Goal: Information Seeking & Learning: Learn about a topic

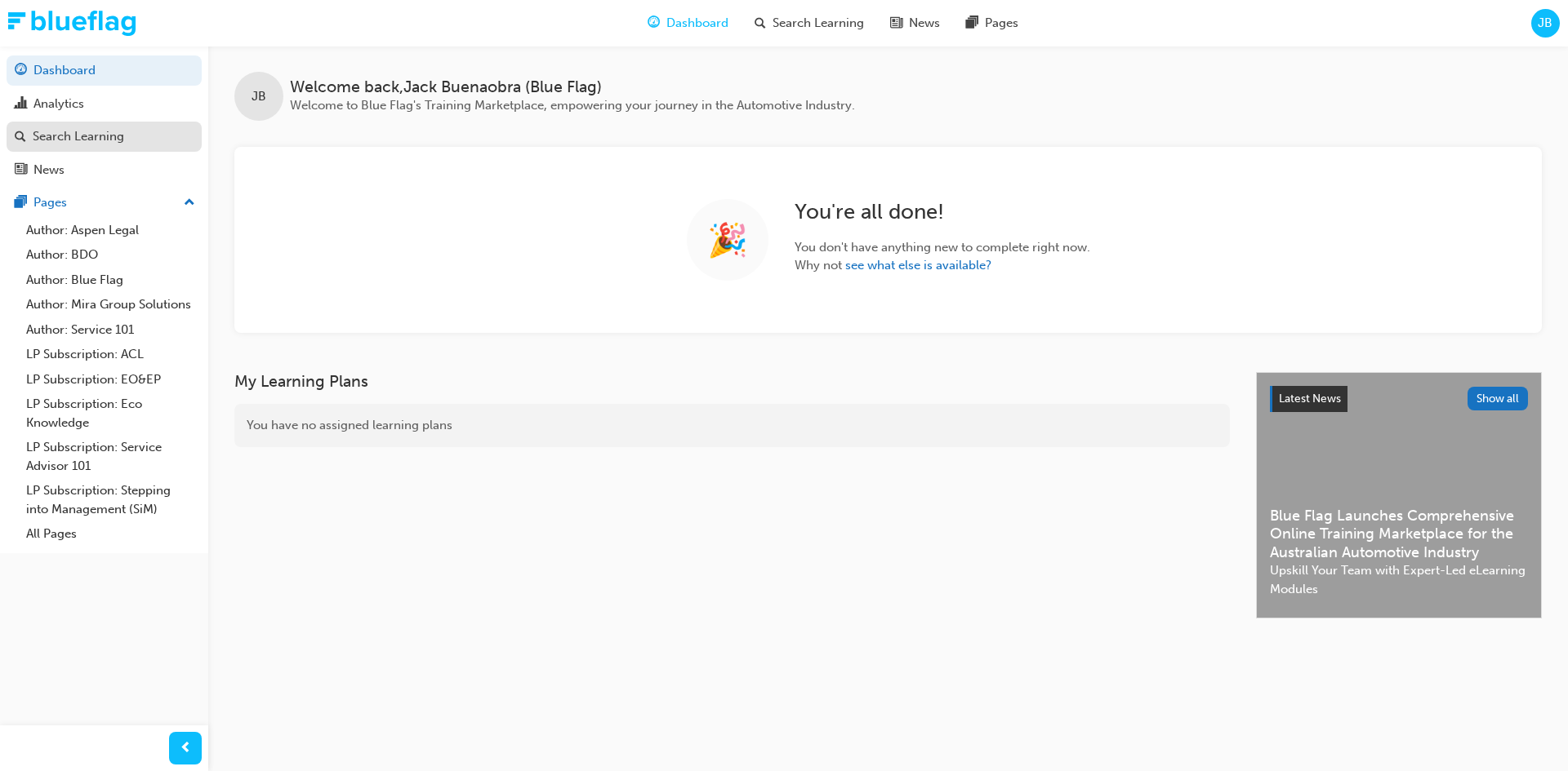
click at [58, 140] on div "Search Learning" at bounding box center [78, 137] width 92 height 19
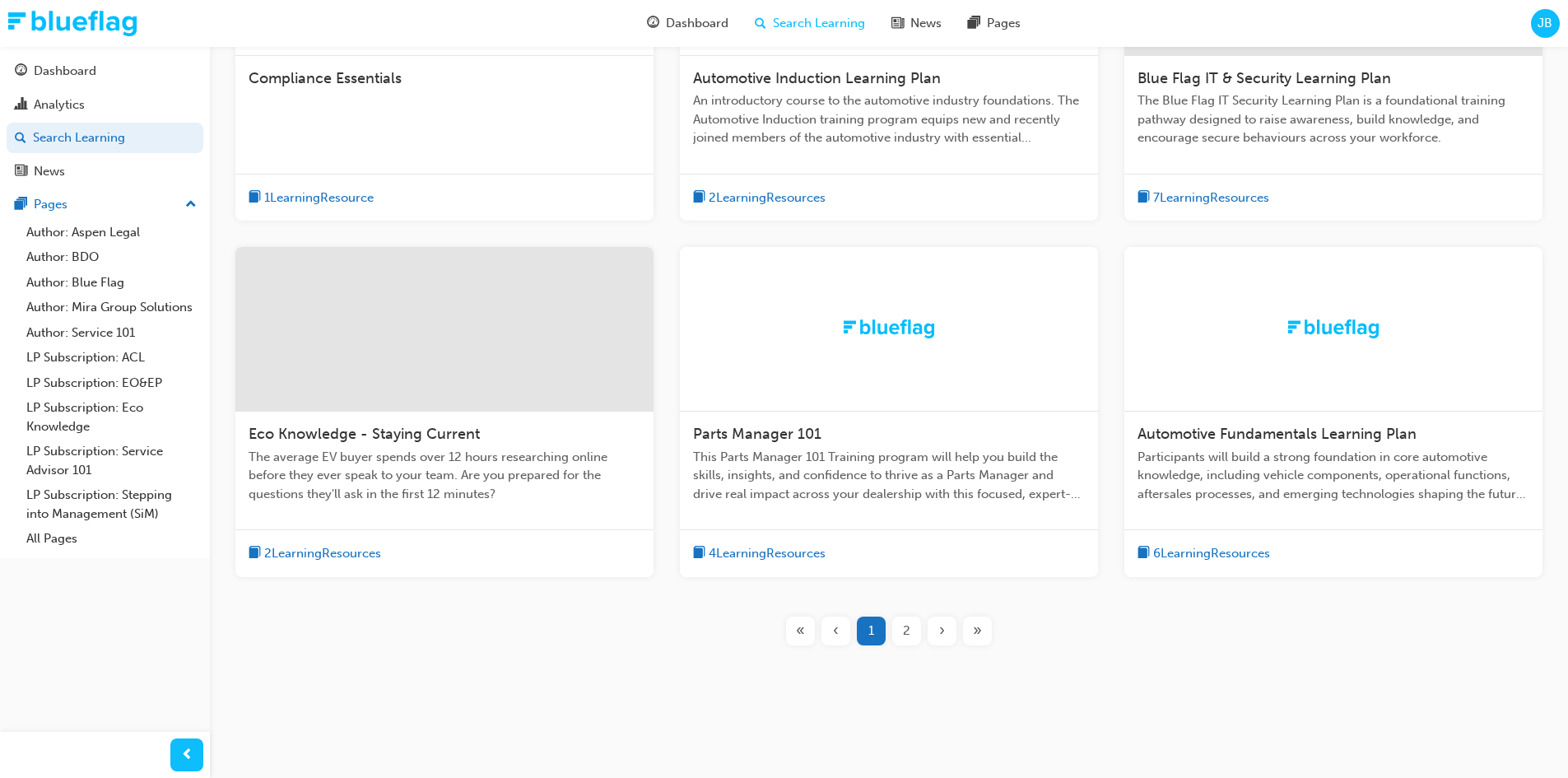
scroll to position [491, 0]
click at [425, 472] on span "The average EV buyer spends over 12 hours researching online before they ever s…" at bounding box center [444, 475] width 392 height 56
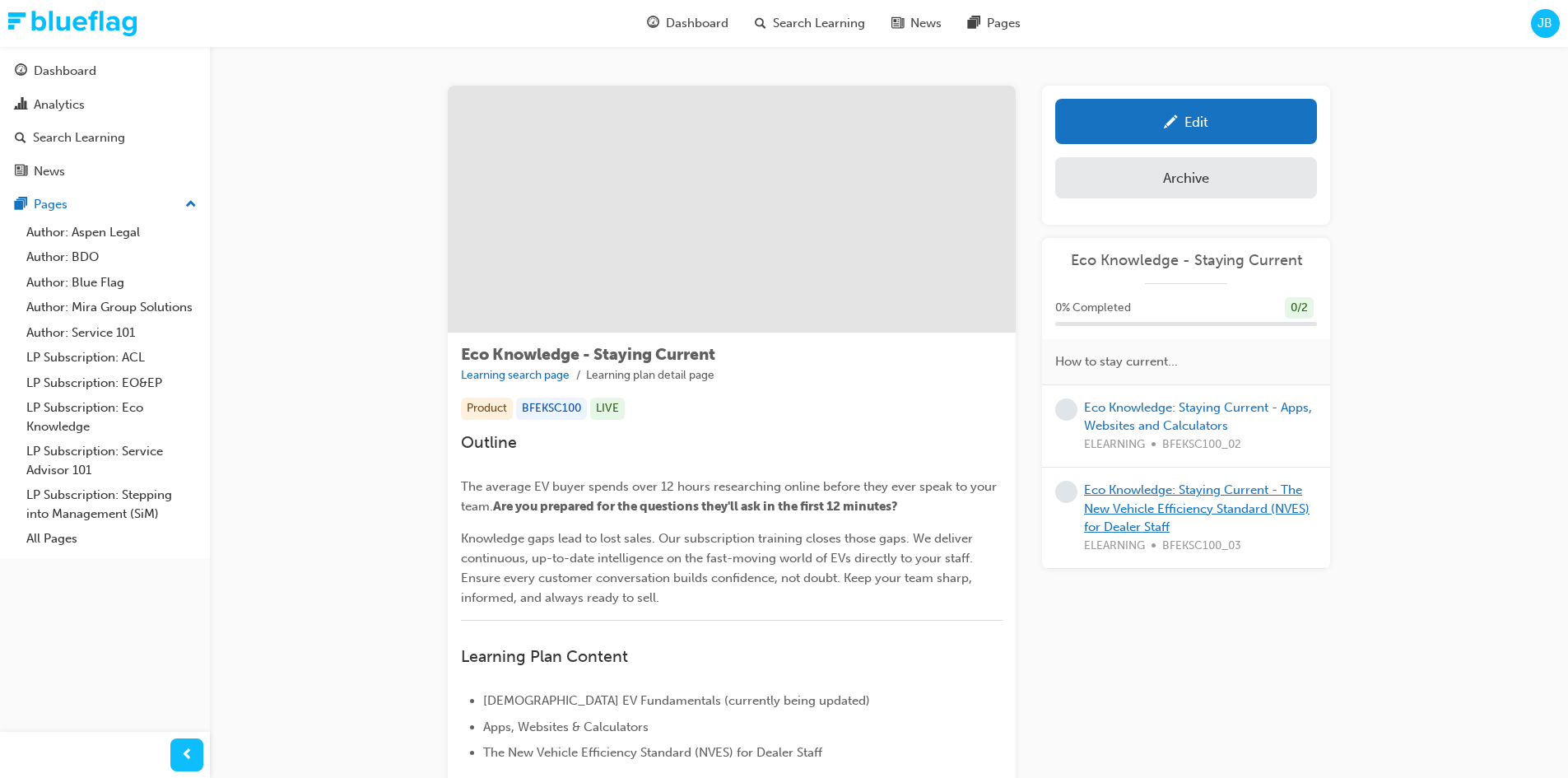
click at [1149, 513] on link "Eco Knowledge: Staying Current - The New Vehicle Efficiency Standard (NVES) for…" at bounding box center [1196, 508] width 226 height 52
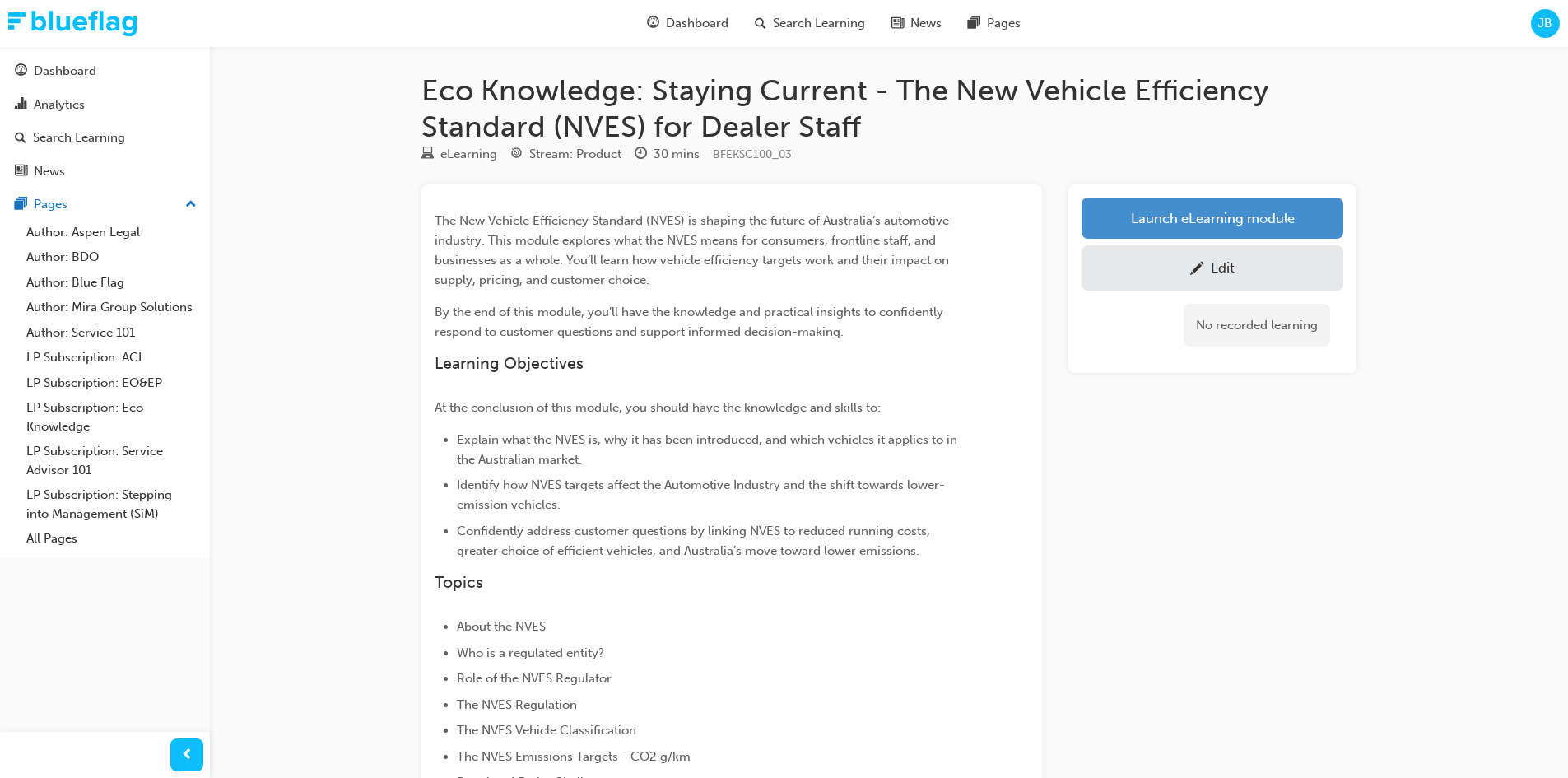
click at [1118, 215] on link "Launch eLearning module" at bounding box center [1212, 218] width 262 height 41
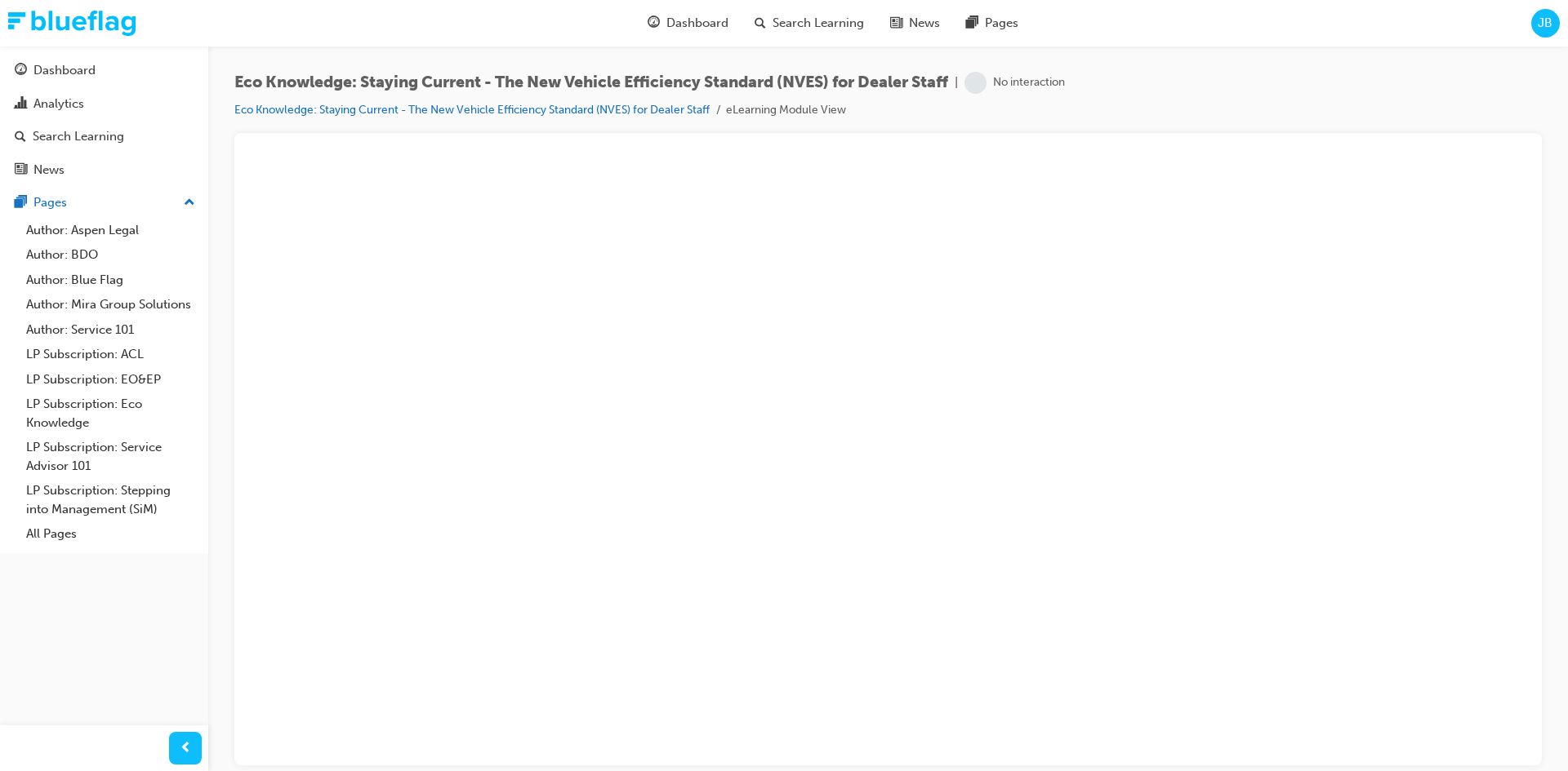
click at [1253, 142] on div at bounding box center [888, 449] width 1307 height 633
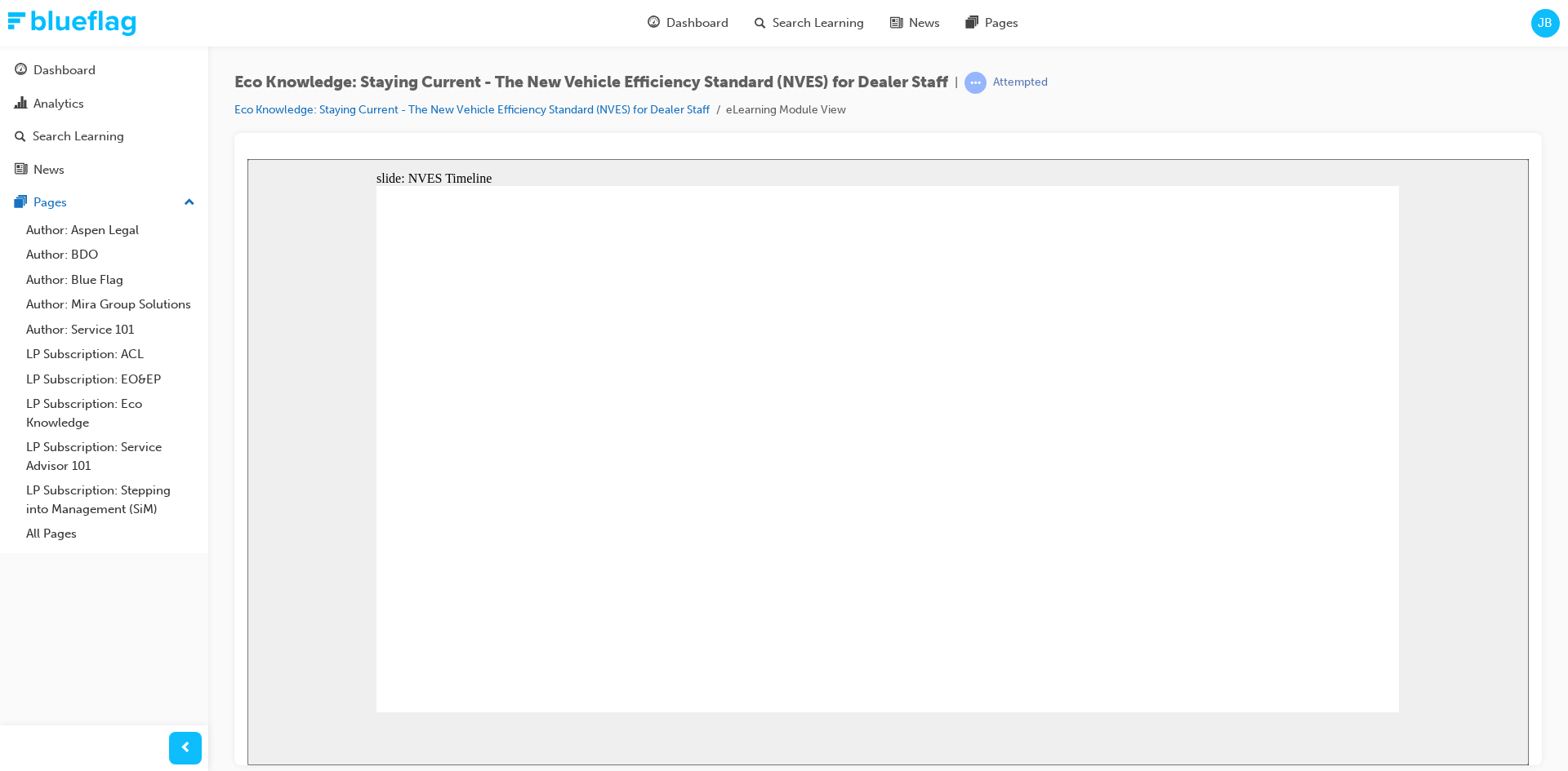
drag, startPoint x: 774, startPoint y: 743, endPoint x: 614, endPoint y: 742, distance: 160.0
click at [614, 743] on section "Play (Ctrl+Alt+P) Replay (Ctrl+Alt+R) Playback speed Playback Speed 2 1.75 1.5 …" at bounding box center [887, 738] width 1281 height 53
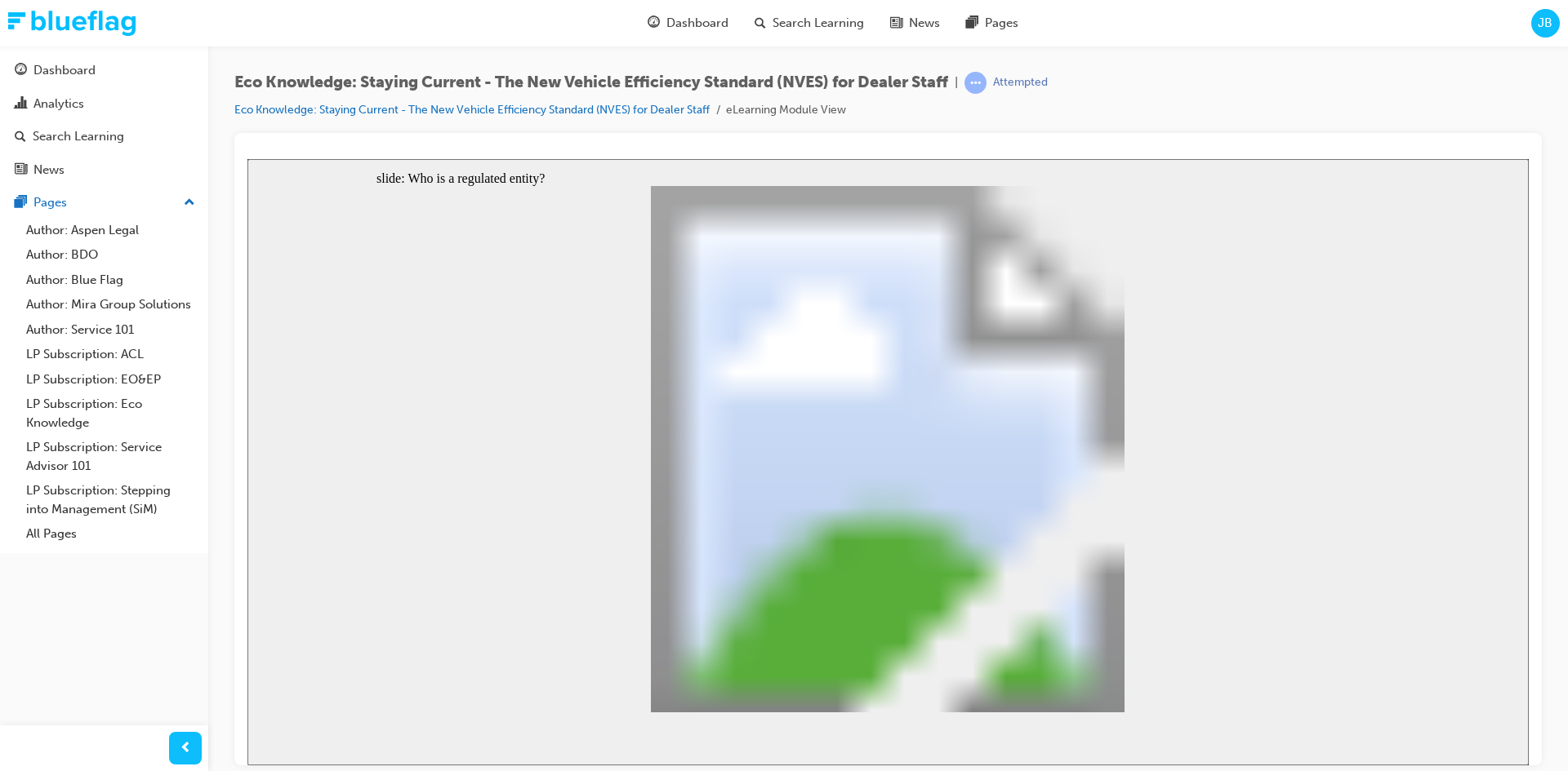
drag, startPoint x: 675, startPoint y: 565, endPoint x: 665, endPoint y: 583, distance: 20.6
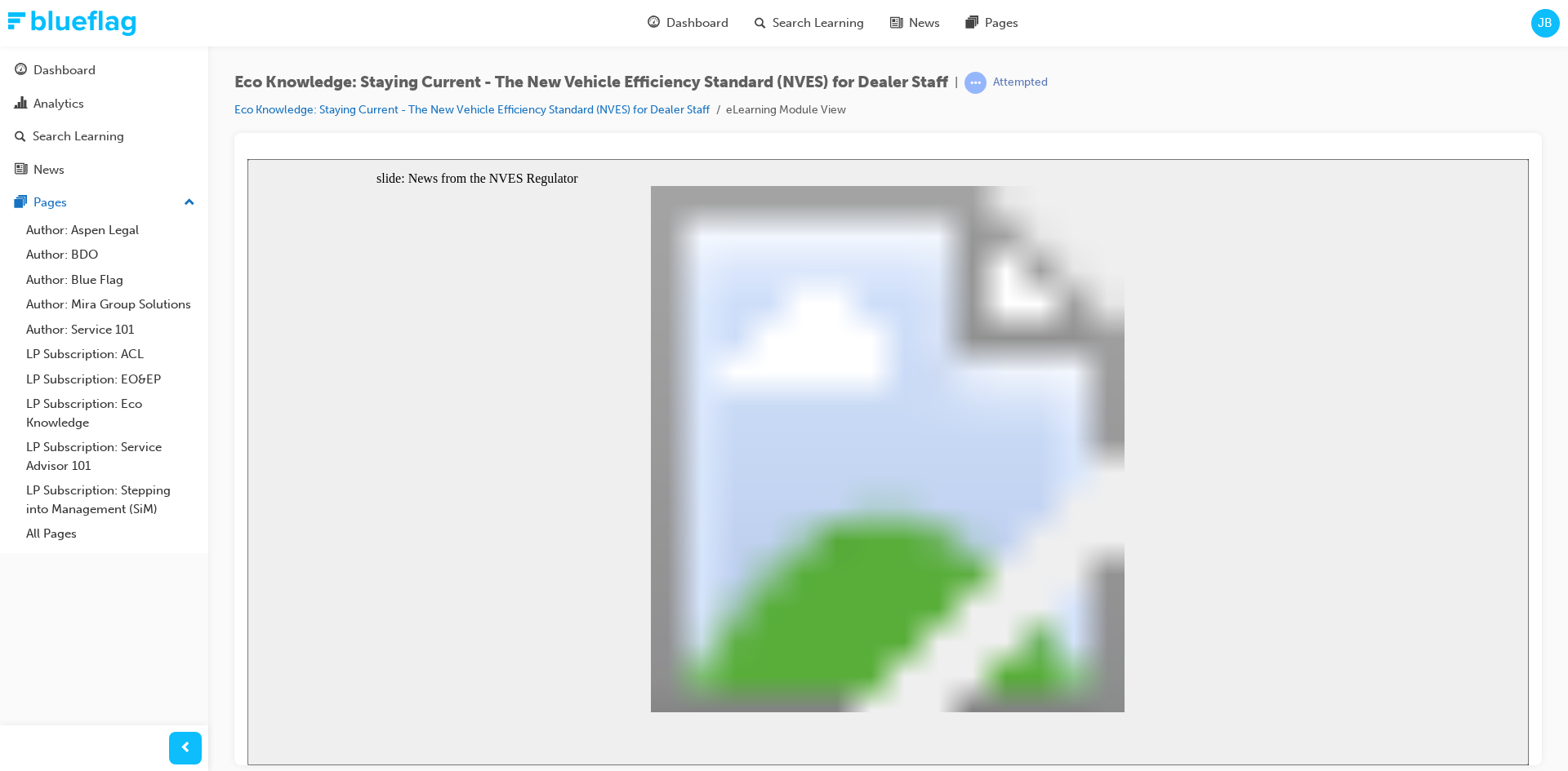
drag, startPoint x: 1206, startPoint y: 452, endPoint x: 1194, endPoint y: 432, distance: 23.3
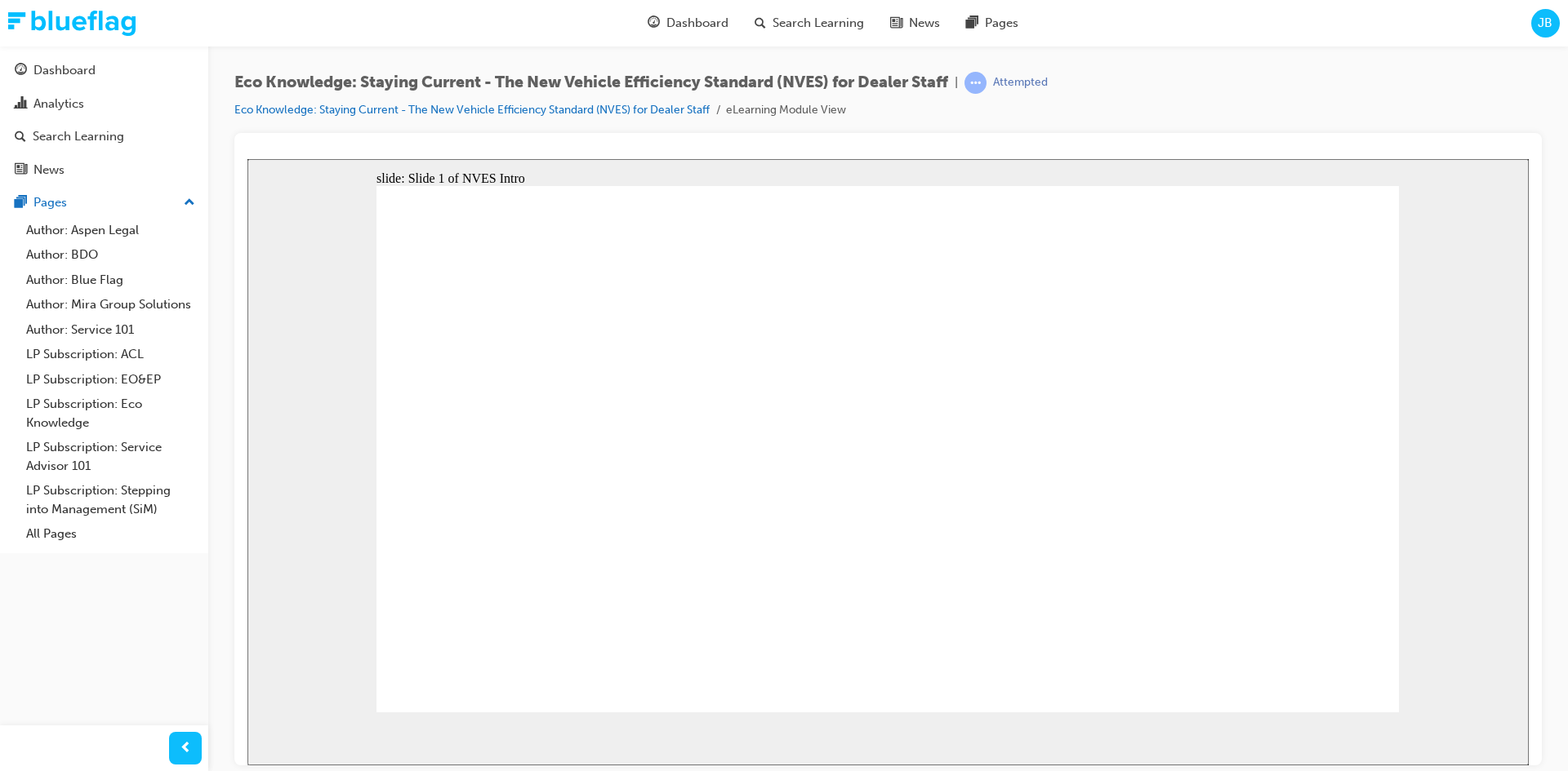
drag, startPoint x: 1372, startPoint y: 692, endPoint x: 1366, endPoint y: 685, distance: 9.2
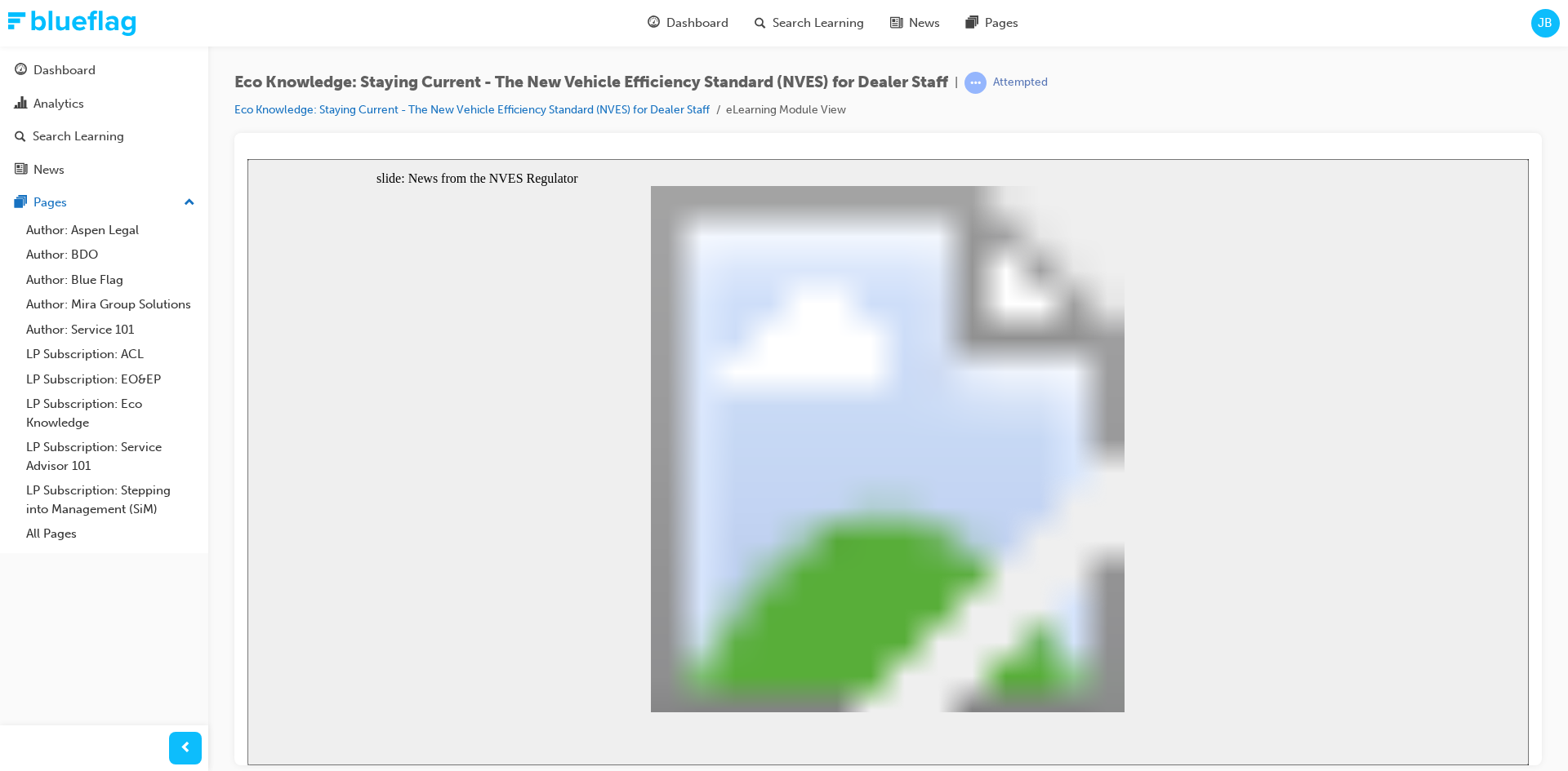
drag, startPoint x: 460, startPoint y: 511, endPoint x: 511, endPoint y: 521, distance: 52.0
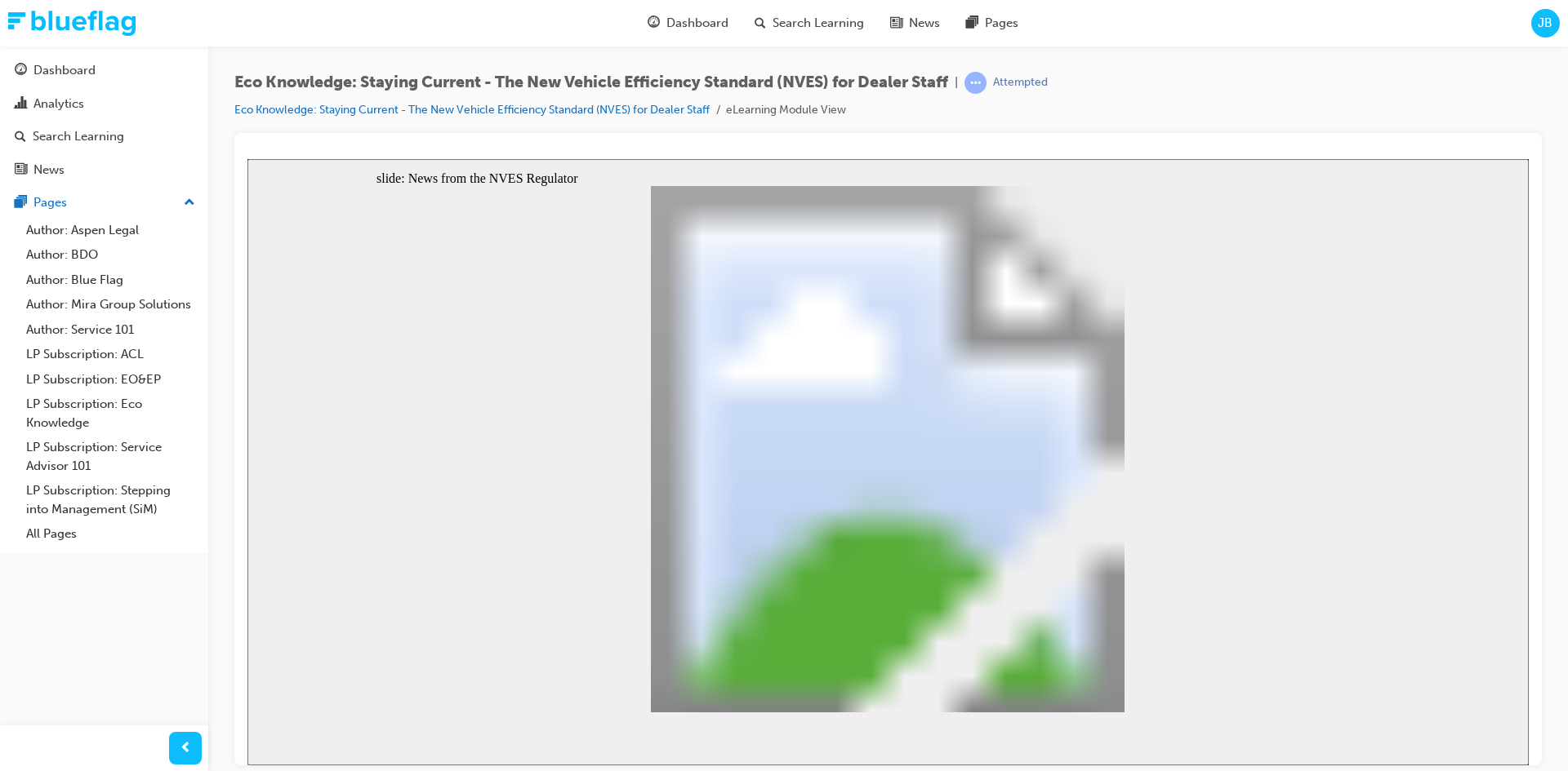
drag, startPoint x: 920, startPoint y: 527, endPoint x: 857, endPoint y: 510, distance: 65.3
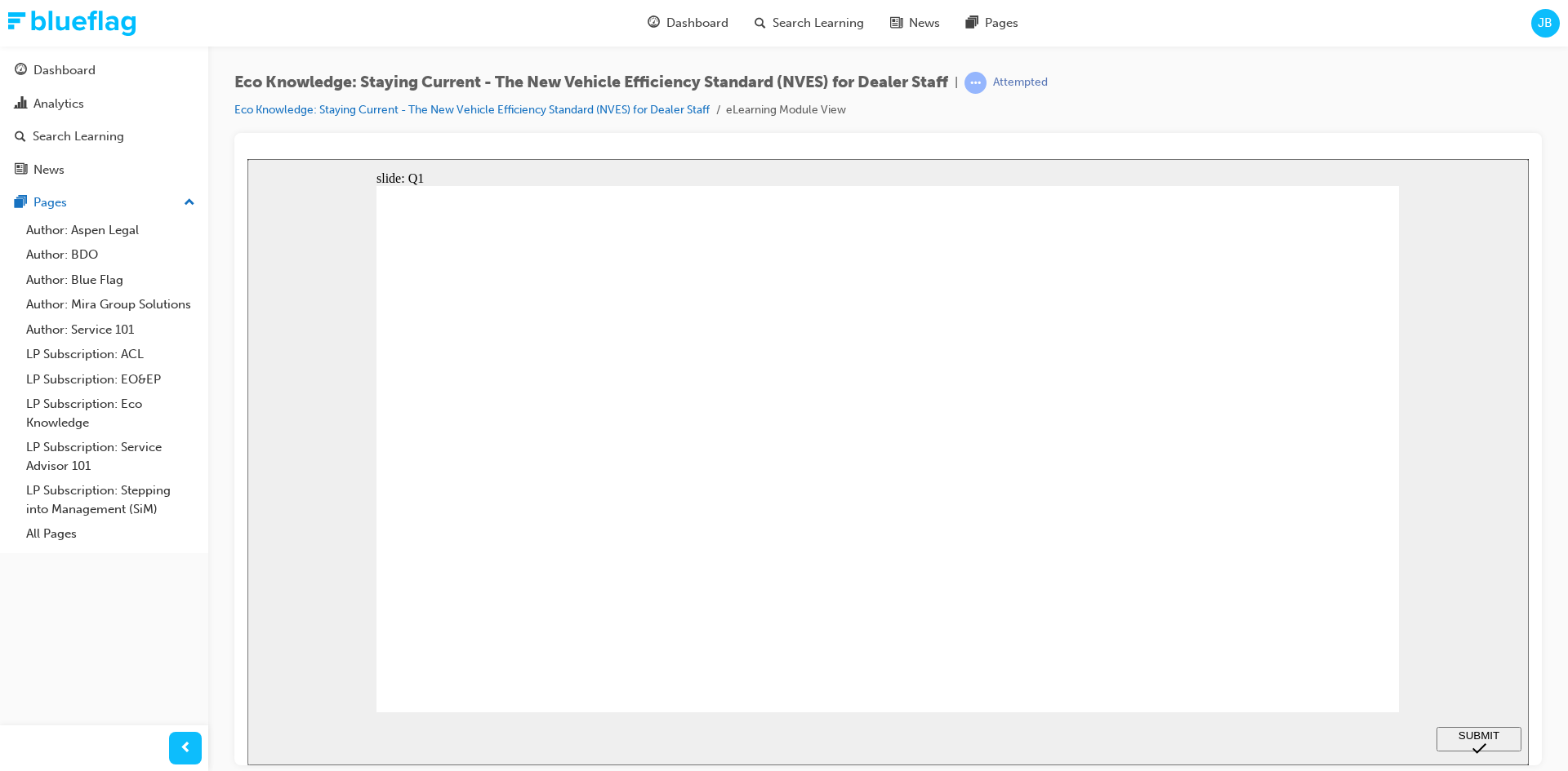
radio input "false"
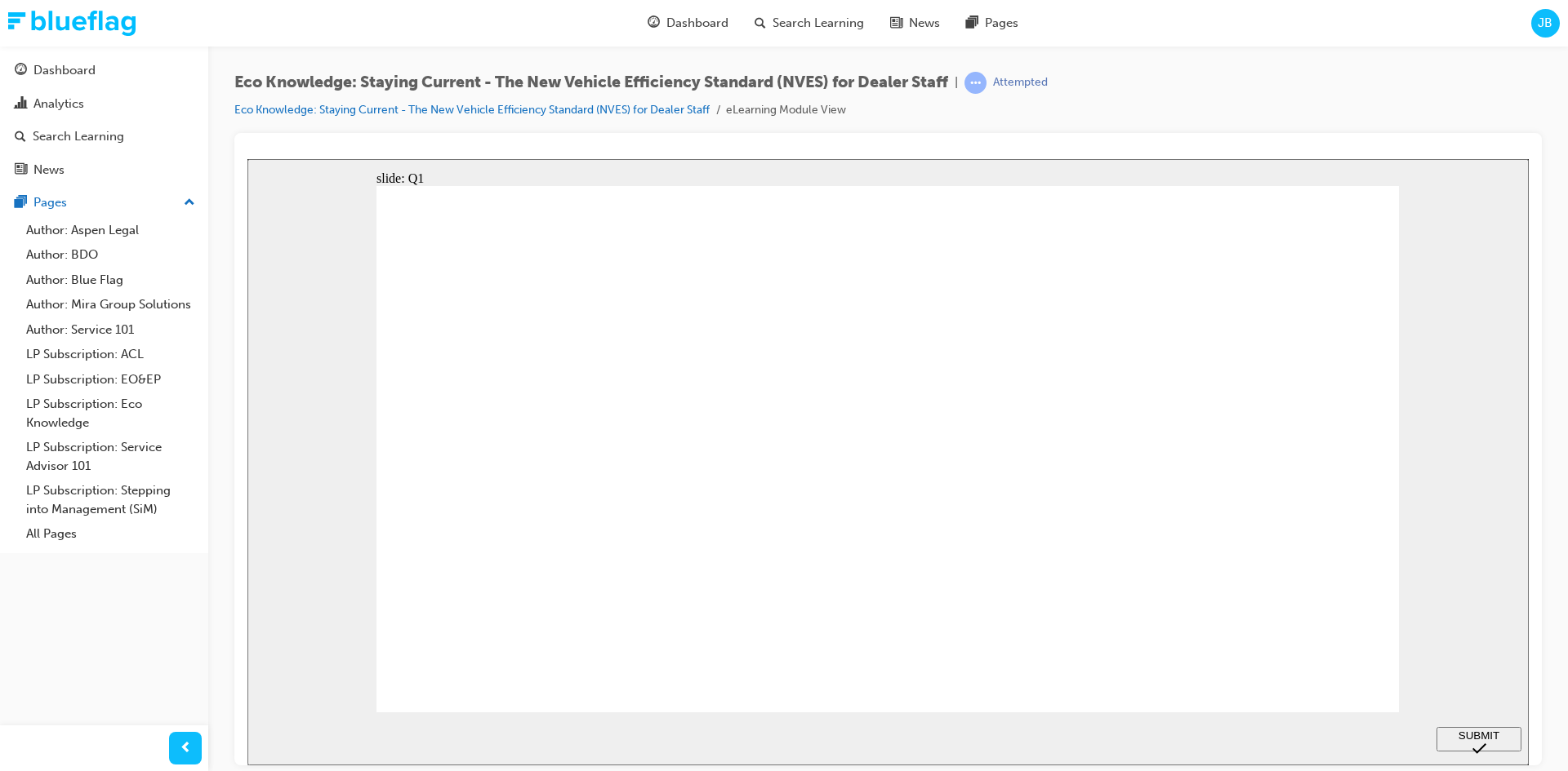
radio input "false"
radio input "true"
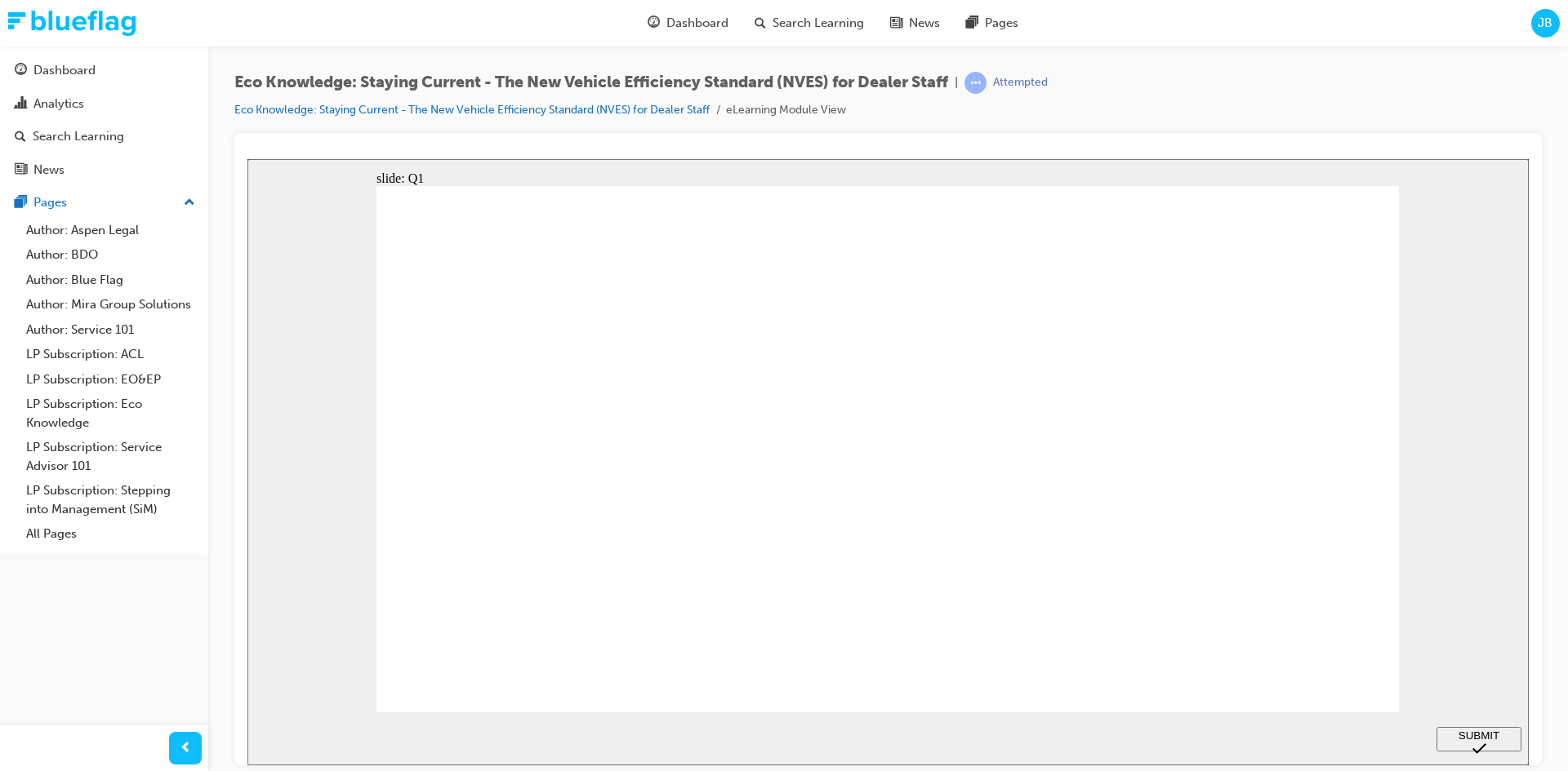
radio input "false"
radio input "true"
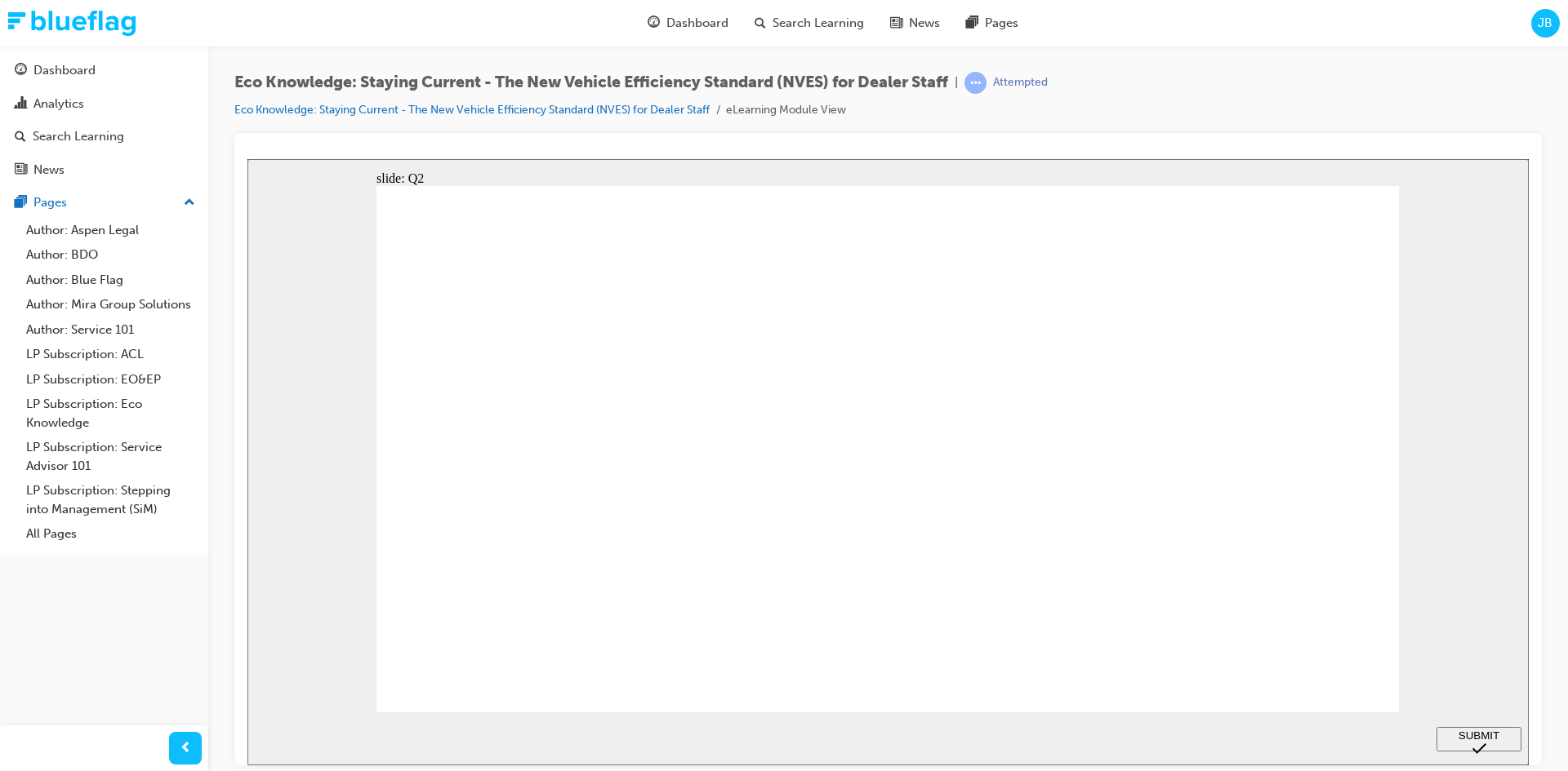
radio input "true"
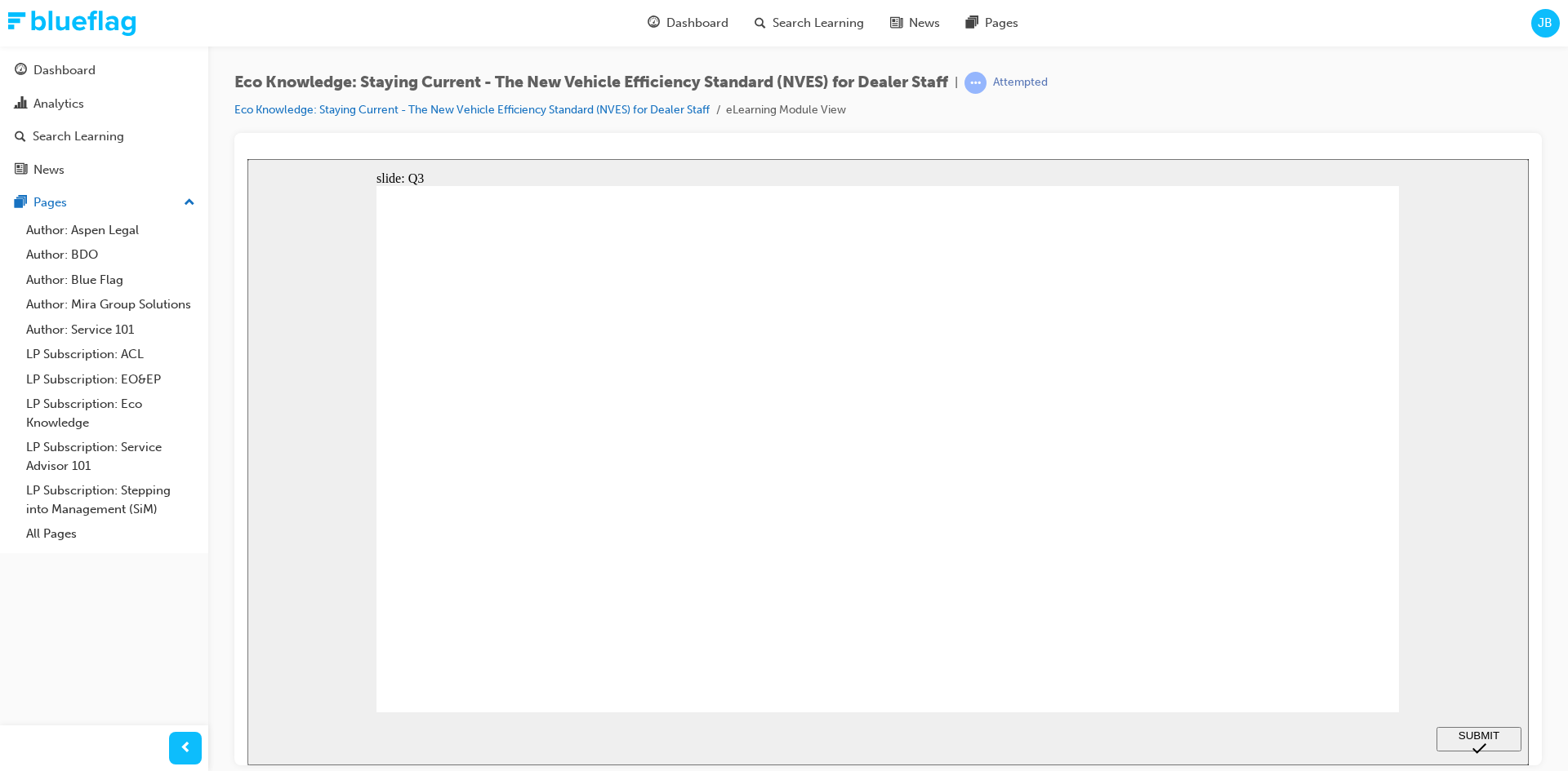
radio input "true"
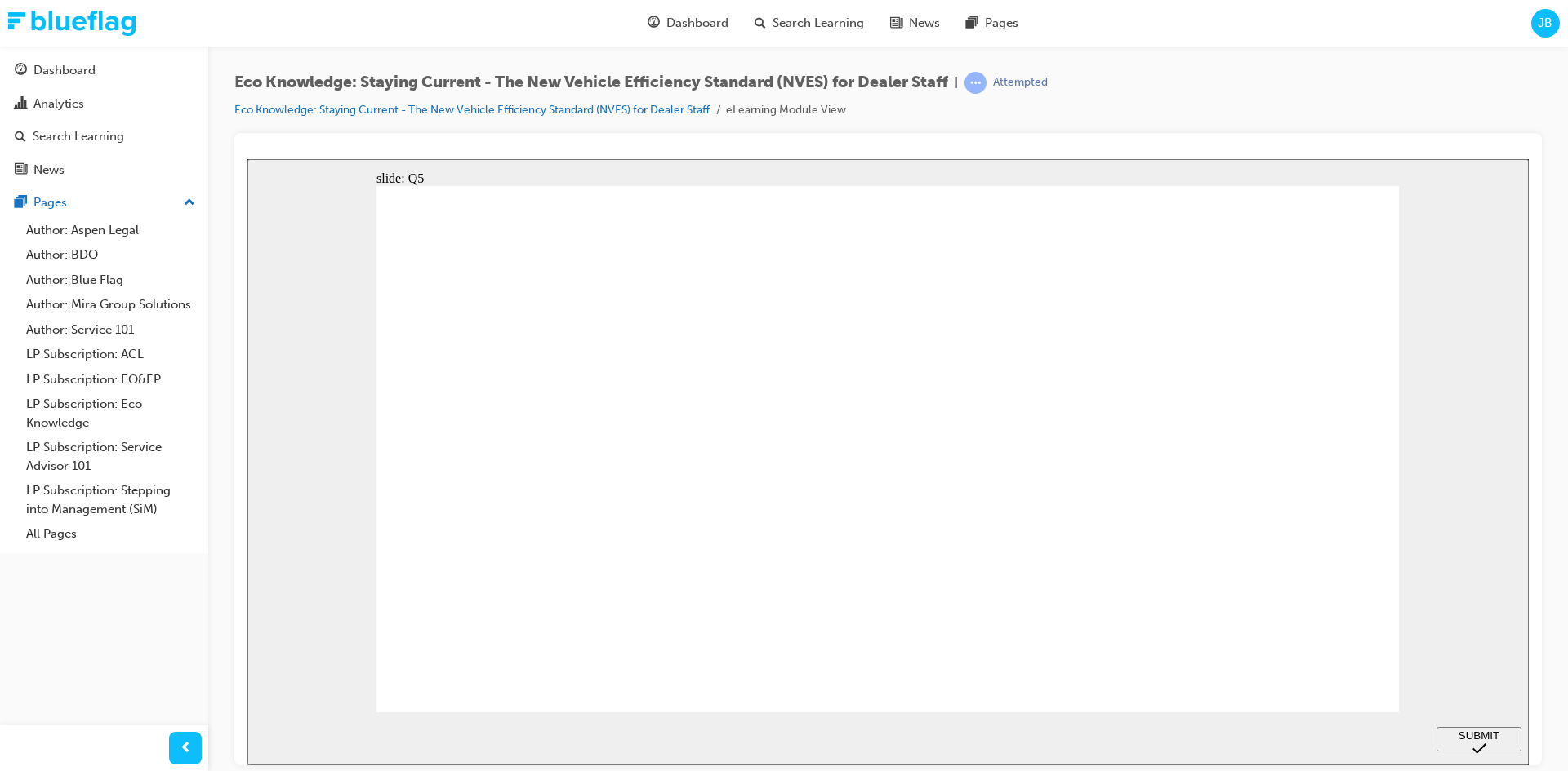
radio input "true"
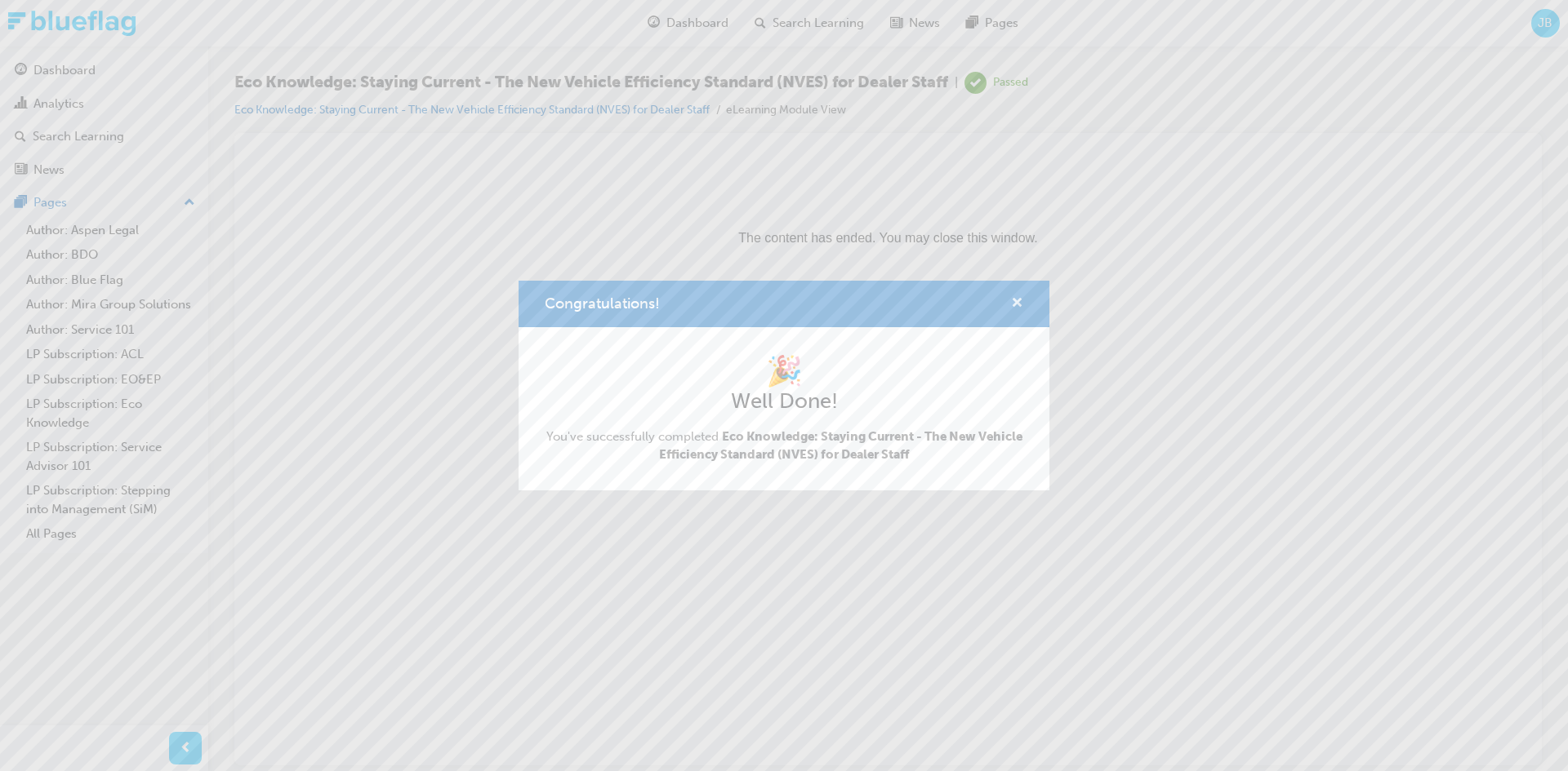
click at [1014, 297] on span "cross-icon" at bounding box center [1017, 305] width 13 height 14
